Goal: Task Accomplishment & Management: Use online tool/utility

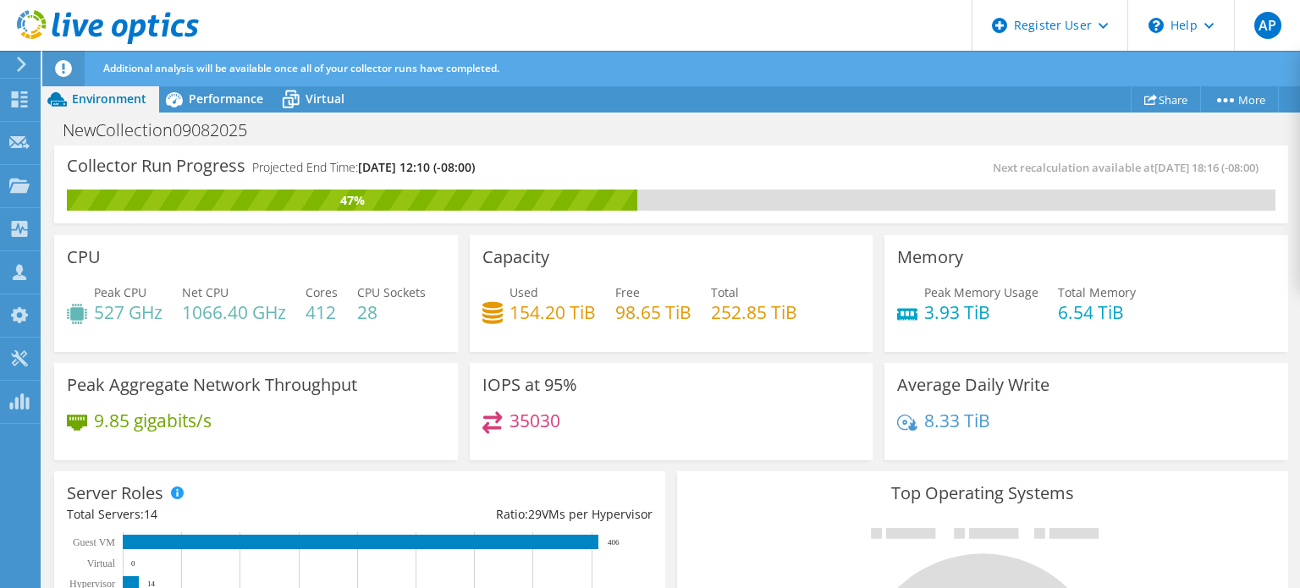
scroll to position [339, 0]
click at [113, 22] on icon at bounding box center [108, 27] width 182 height 35
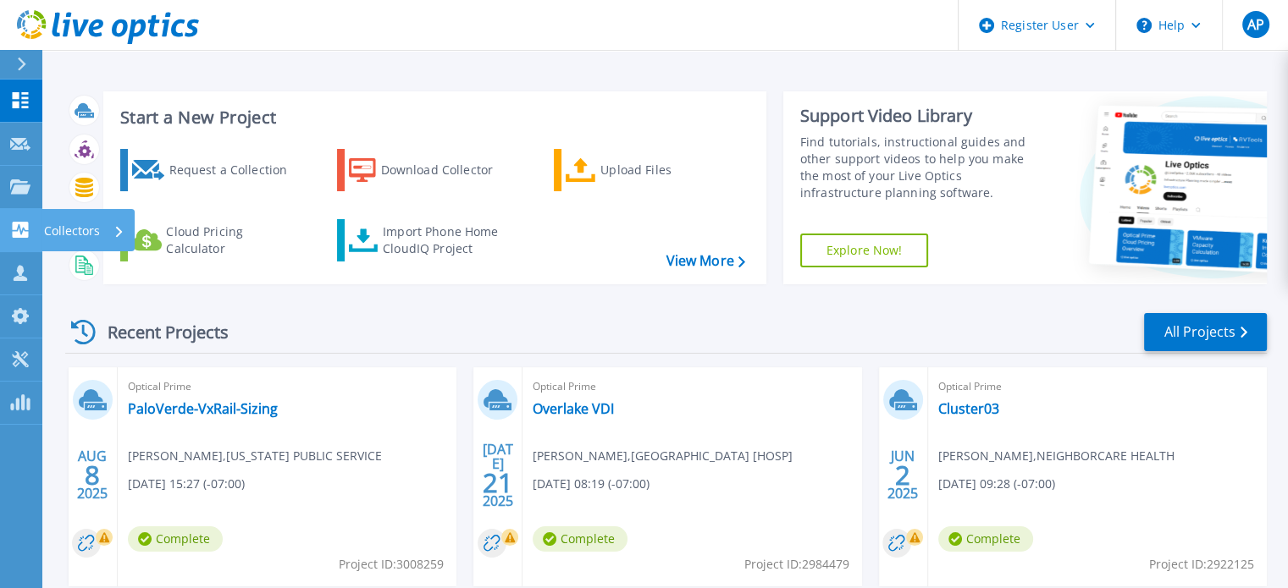
click at [31, 223] on div "Collectors" at bounding box center [55, 230] width 90 height 16
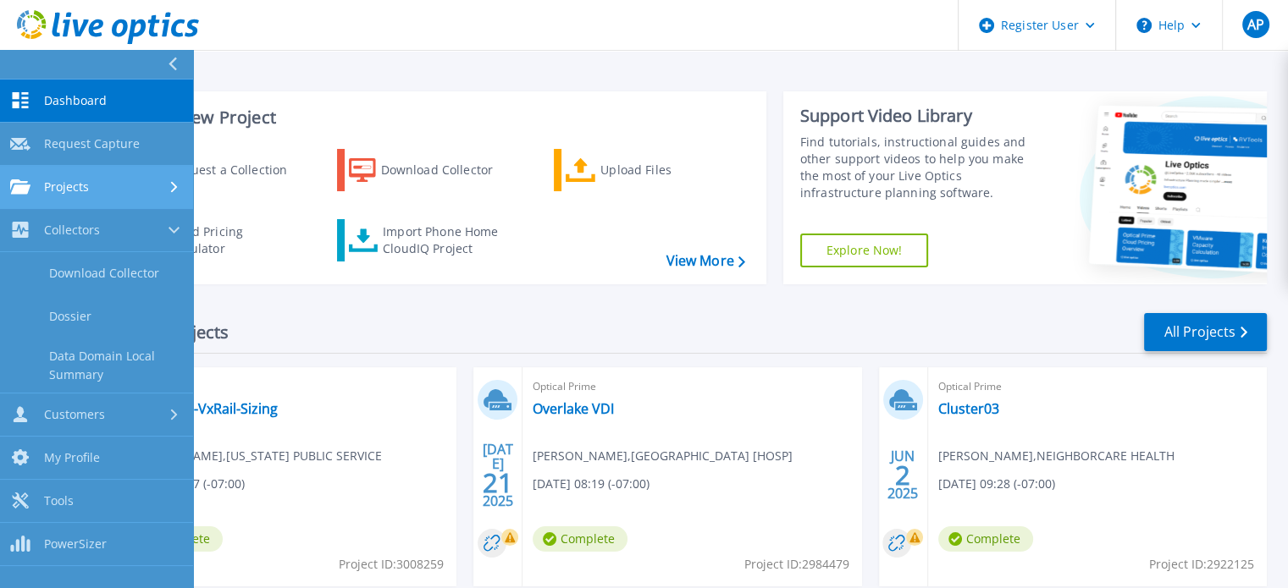
click at [81, 190] on span "Projects" at bounding box center [66, 186] width 45 height 15
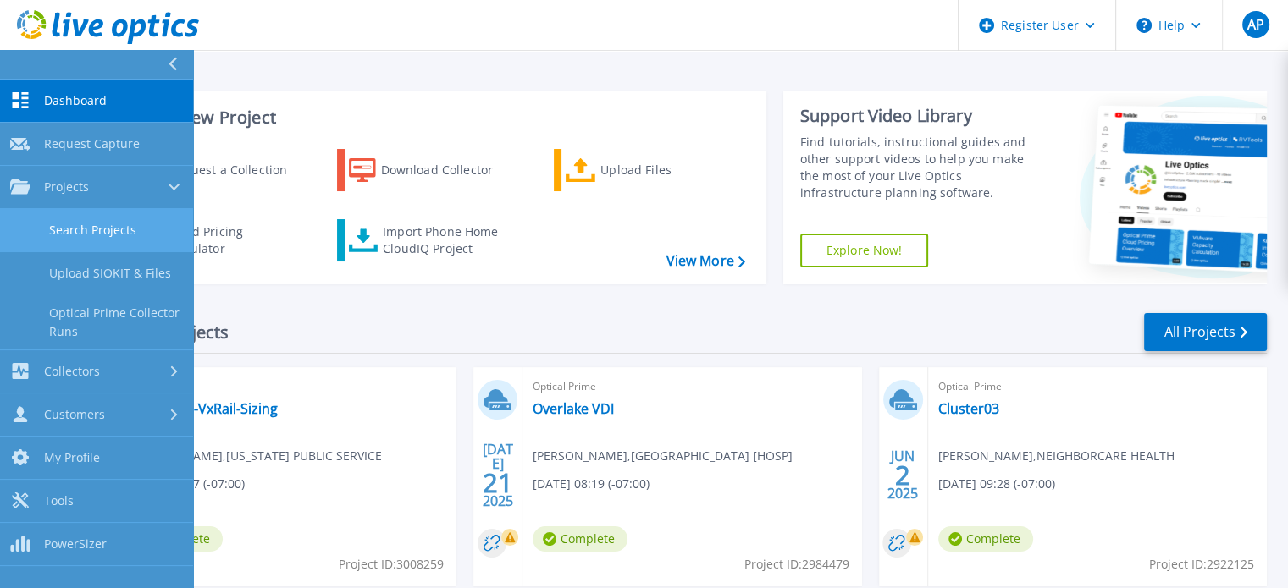
click at [105, 234] on link "Search Projects" at bounding box center [96, 230] width 193 height 43
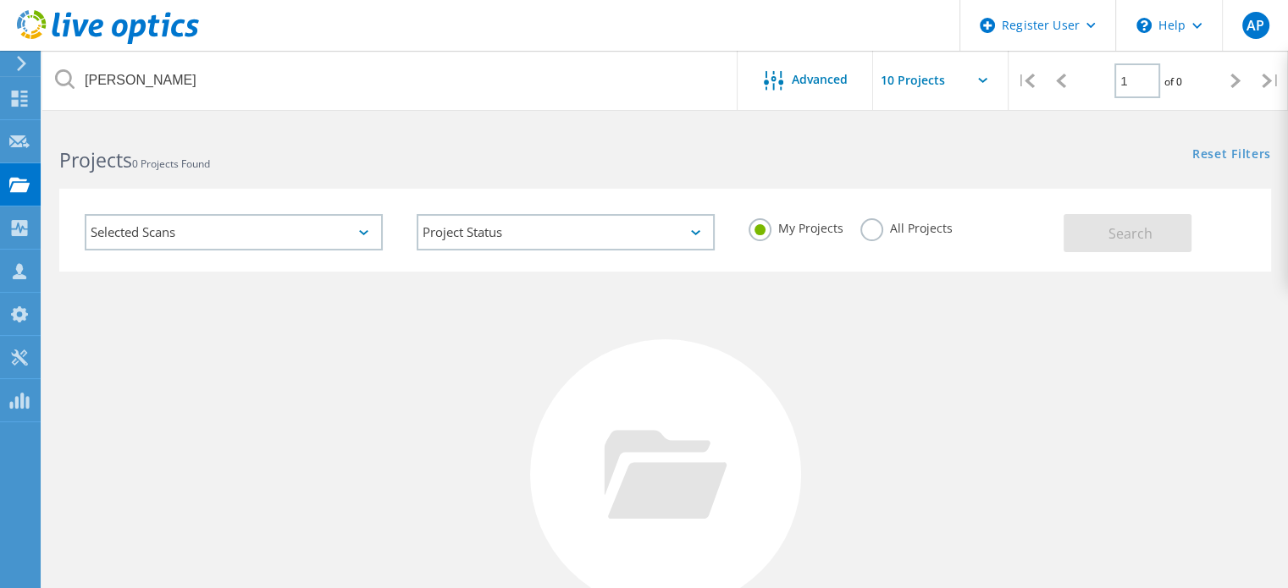
click at [860, 221] on label "All Projects" at bounding box center [906, 226] width 92 height 16
click at [0, 0] on input "All Projects" at bounding box center [0, 0] width 0 height 0
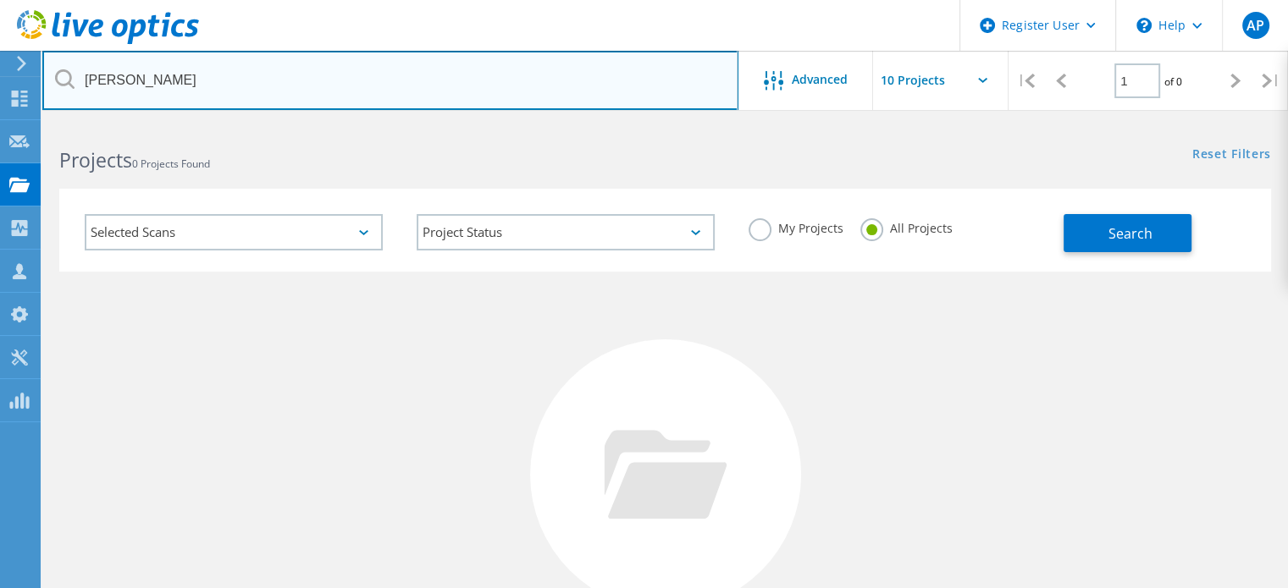
click at [345, 73] on input "bartlett" at bounding box center [390, 80] width 696 height 59
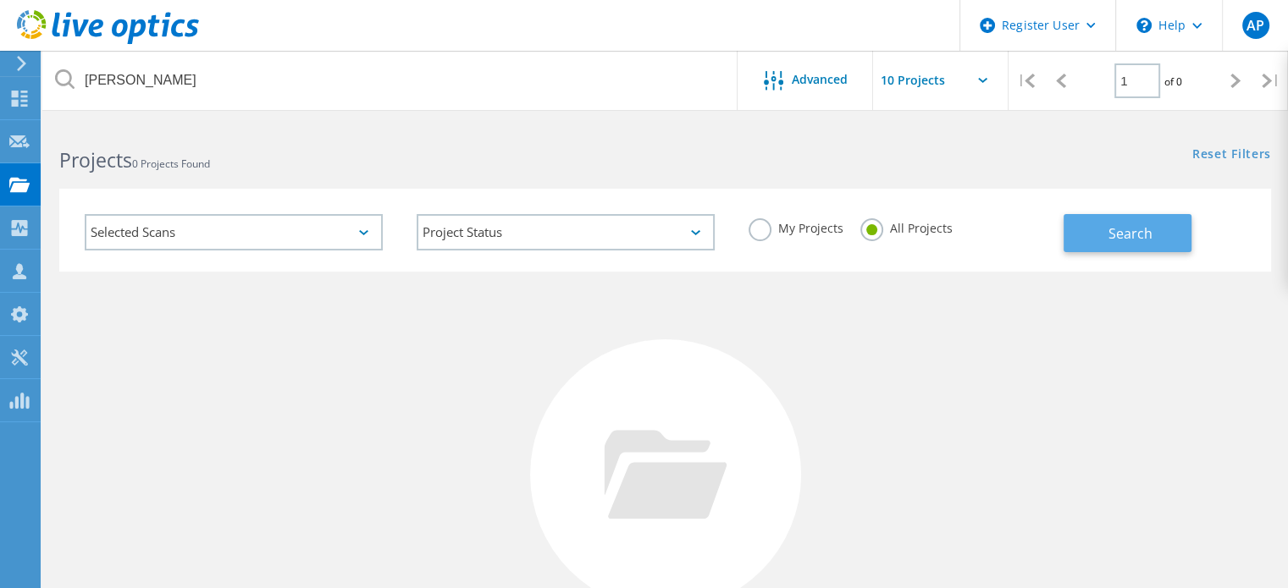
click at [1145, 226] on span "Search" at bounding box center [1130, 233] width 44 height 19
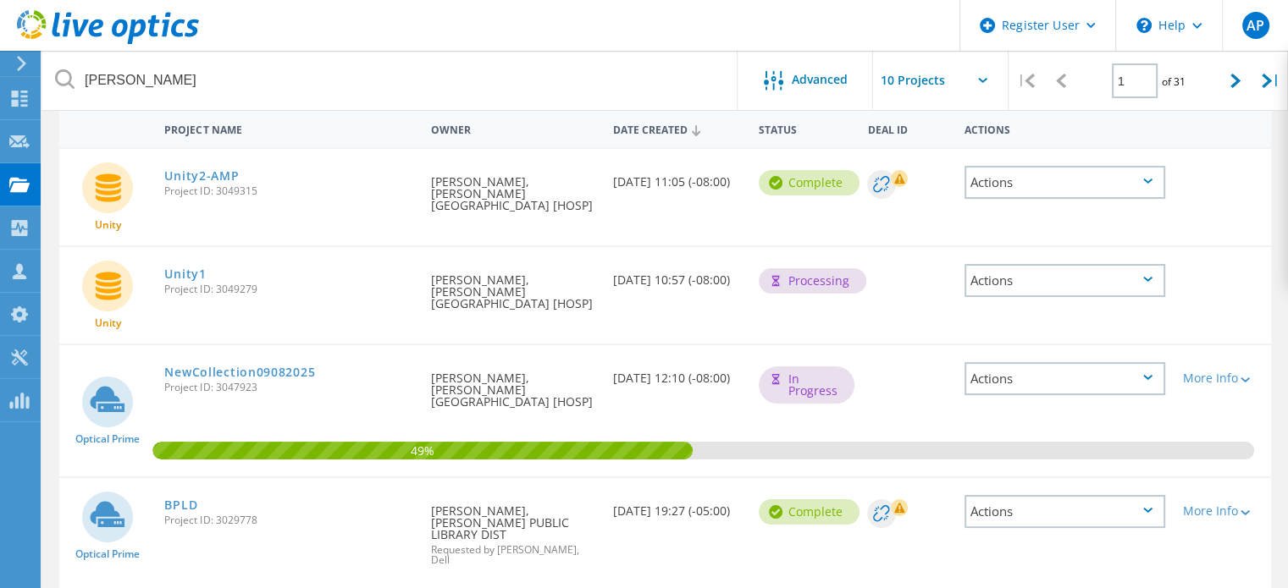
scroll to position [85, 0]
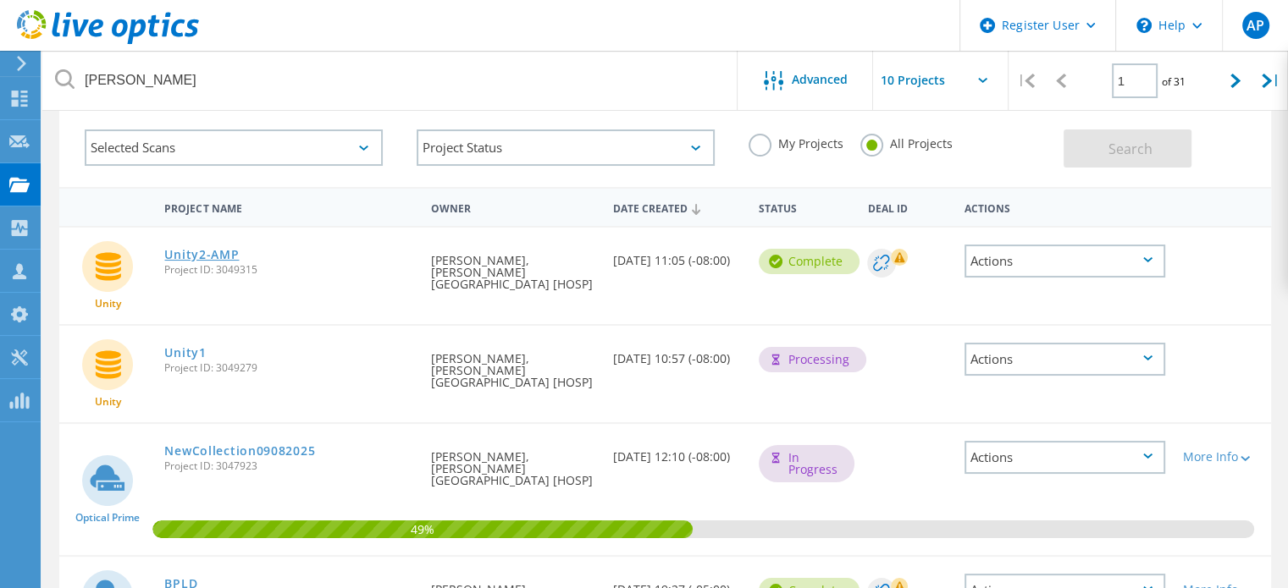
click at [215, 260] on link "Unity2-AMP" at bounding box center [201, 255] width 74 height 12
